Goal: Use online tool/utility: Utilize a website feature to perform a specific function

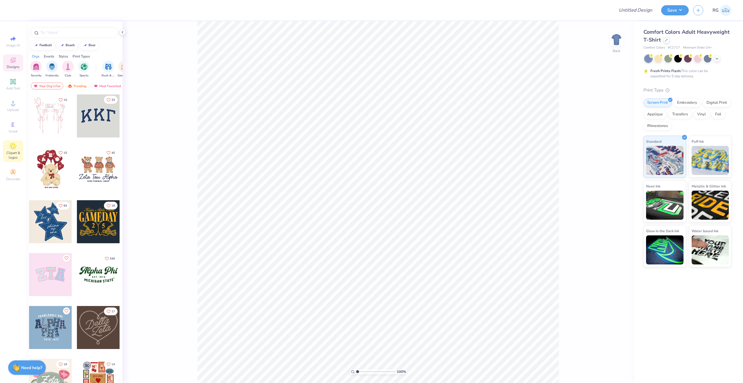
click at [15, 152] on span "Clipart & logos" at bounding box center [13, 154] width 20 height 9
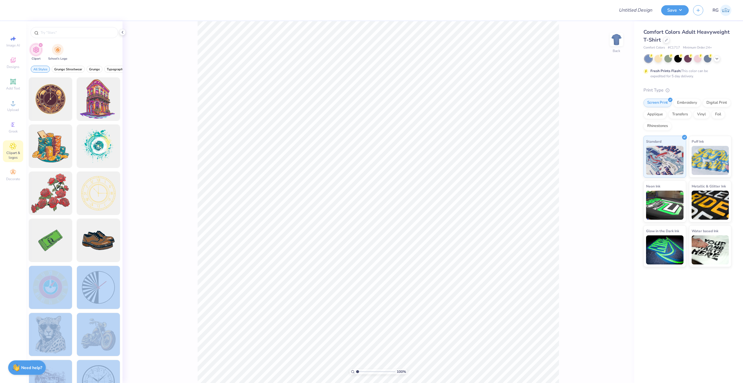
click at [350, 182] on div "Design Title Save RG Image AI Designs Add Text Upload Greek Clipart & logos Dec…" at bounding box center [371, 191] width 743 height 383
click at [35, 286] on div at bounding box center [50, 287] width 48 height 48
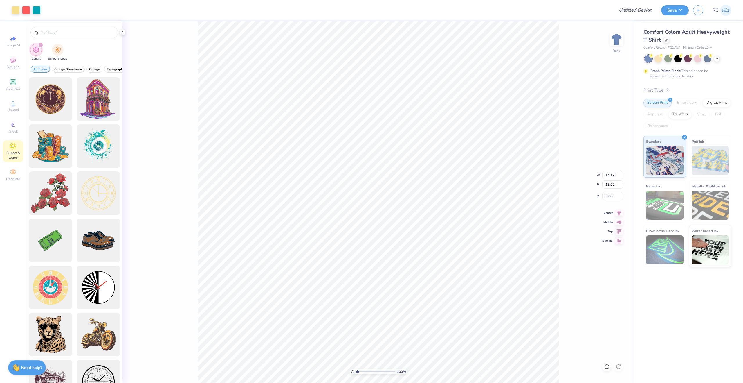
type input "8.84"
type input "8.68"
type input "3.62"
type input "3.16"
type input "7.85"
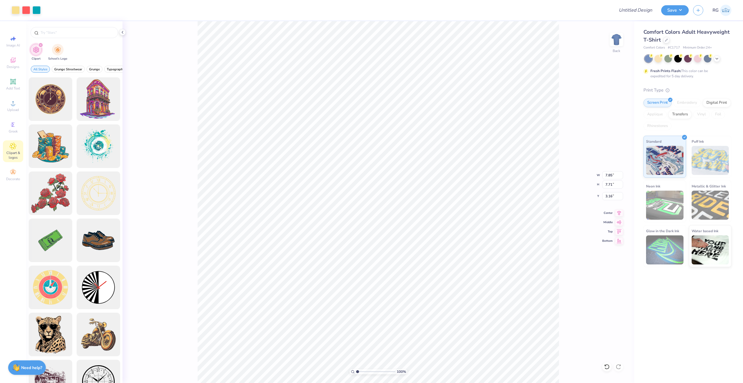
type input "7.71"
type input "3.94"
click at [17, 93] on div "Image AI Designs Add Text Upload Greek Clipart & logos Decorate" at bounding box center [13, 108] width 20 height 151
click at [17, 91] on div "Add Text" at bounding box center [13, 84] width 20 height 17
type input "5.59"
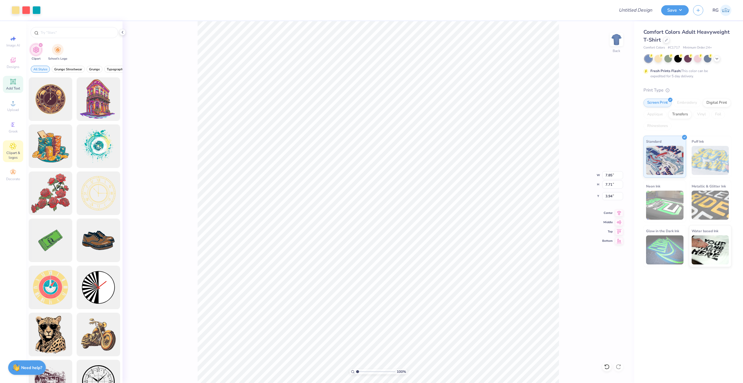
type input "1.62"
type input "11.69"
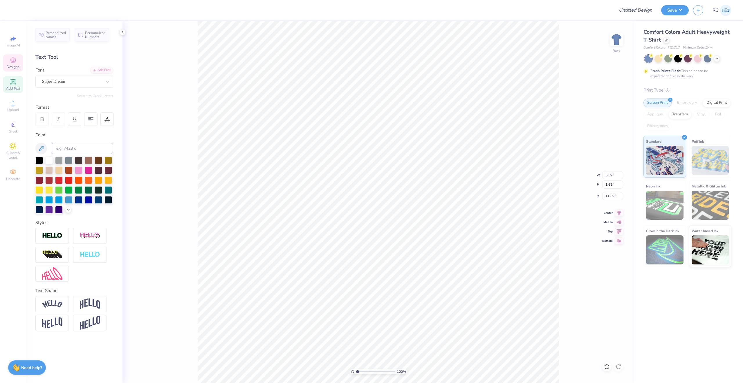
click at [13, 68] on span "Designs" at bounding box center [13, 66] width 13 height 5
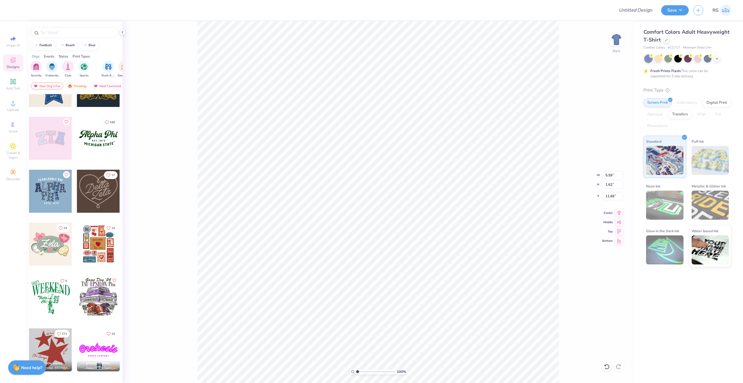
scroll to position [260, 0]
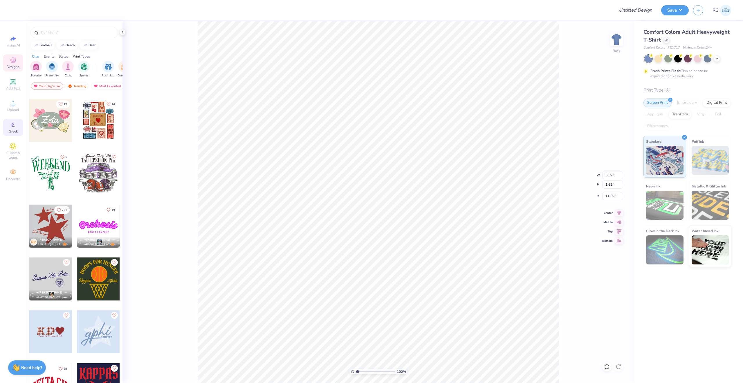
click at [14, 127] on icon at bounding box center [13, 124] width 7 height 7
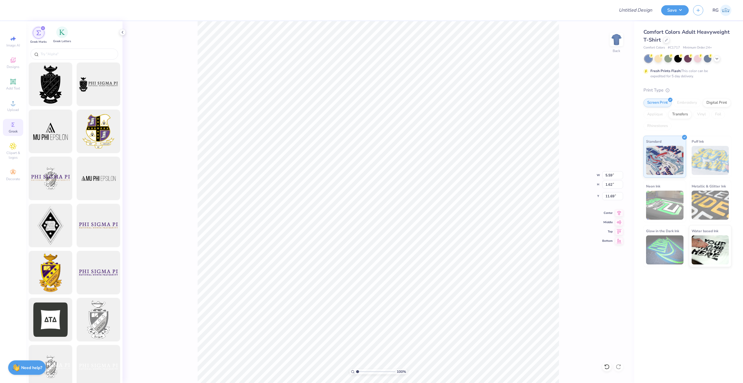
click at [60, 39] on span "Greek Letters" at bounding box center [62, 41] width 18 height 4
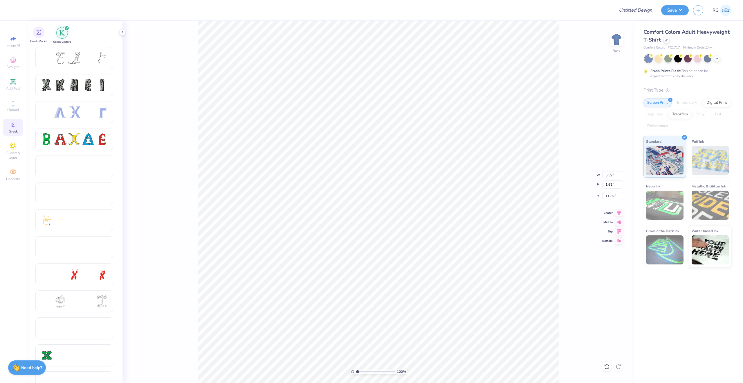
click at [42, 37] on div "Greek Marks" at bounding box center [38, 34] width 17 height 17
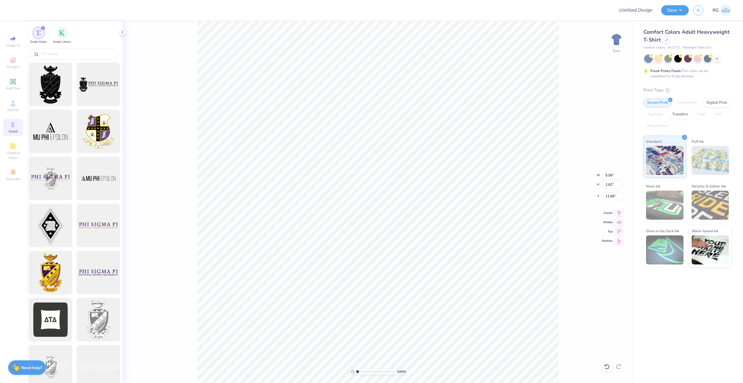
scroll to position [5, 1]
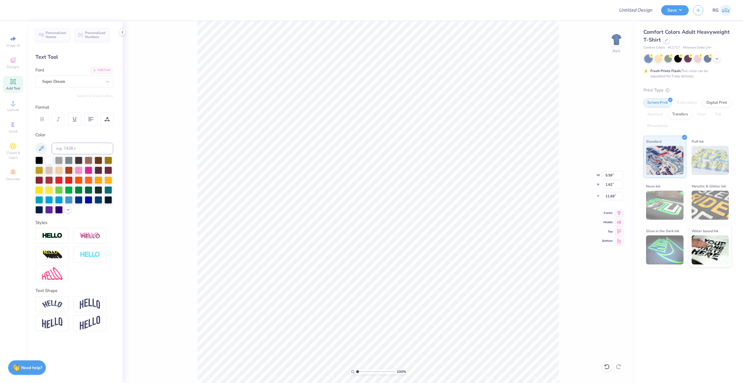
type input "13.39"
click at [723, 104] on div "Digital Print" at bounding box center [717, 102] width 28 height 9
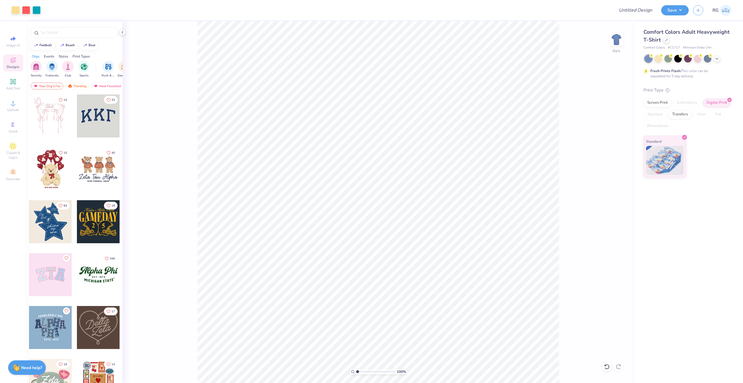
click at [712, 134] on div "Print Type Screen Print Embroidery Digital Print Applique Transfers Vinyl Foil …" at bounding box center [688, 132] width 88 height 91
type input "3.00"
